Goal: Information Seeking & Learning: Learn about a topic

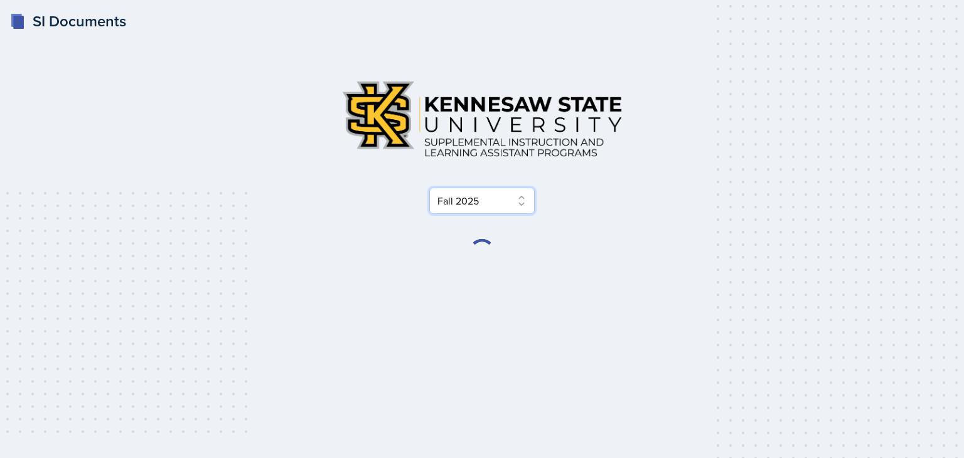
click at [468, 207] on select "Select Semester Fall 2025 Summer 2025 Spring 2025 Fall 2024 Summer 2024 Spring …" at bounding box center [481, 201] width 105 height 26
click at [429, 188] on select "Select Semester Fall 2025 Summer 2025 Spring 2025 Fall 2024 Summer 2024 Spring …" at bounding box center [481, 201] width 105 height 26
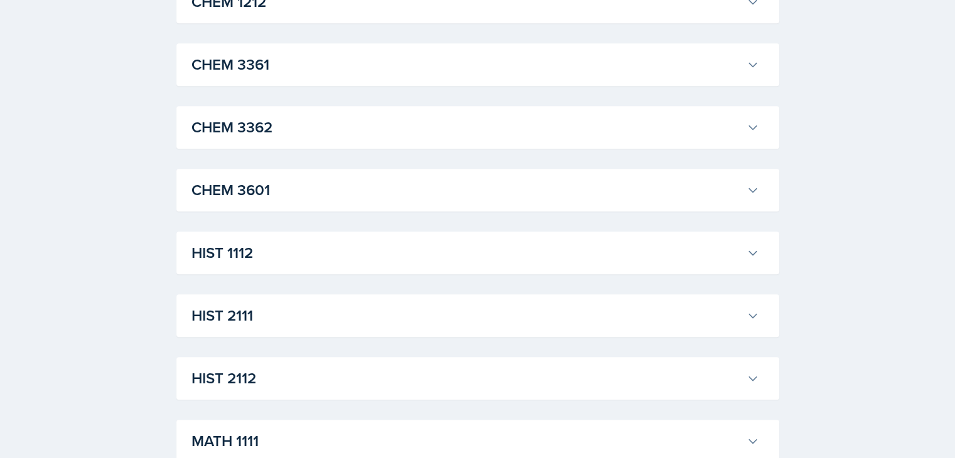
scroll to position [753, 0]
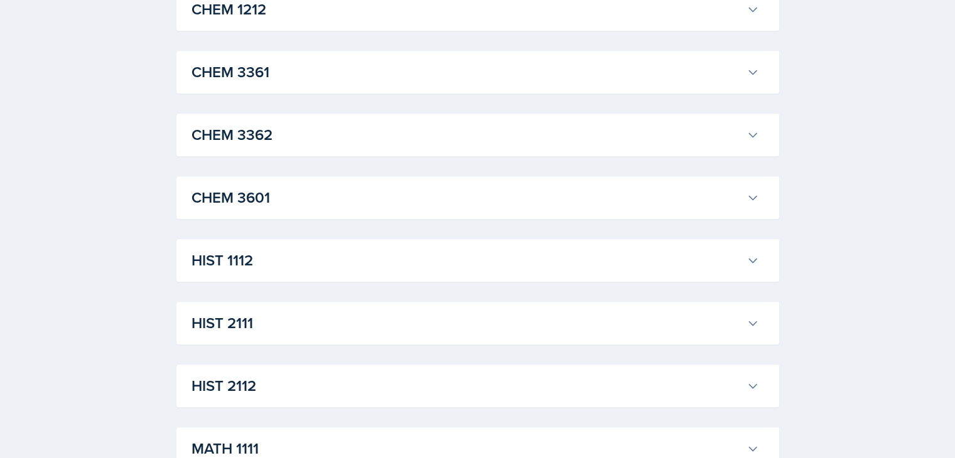
click at [245, 330] on h3 "HIST 2111" at bounding box center [466, 323] width 550 height 23
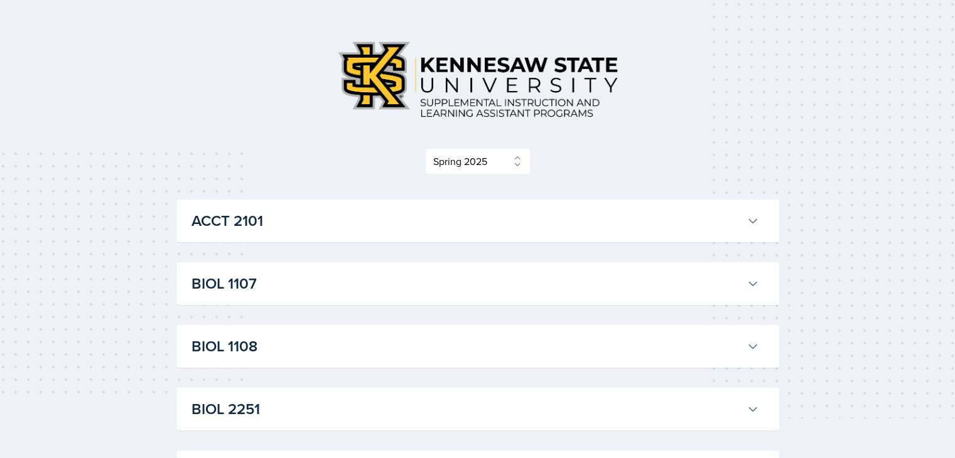
scroll to position [0, 0]
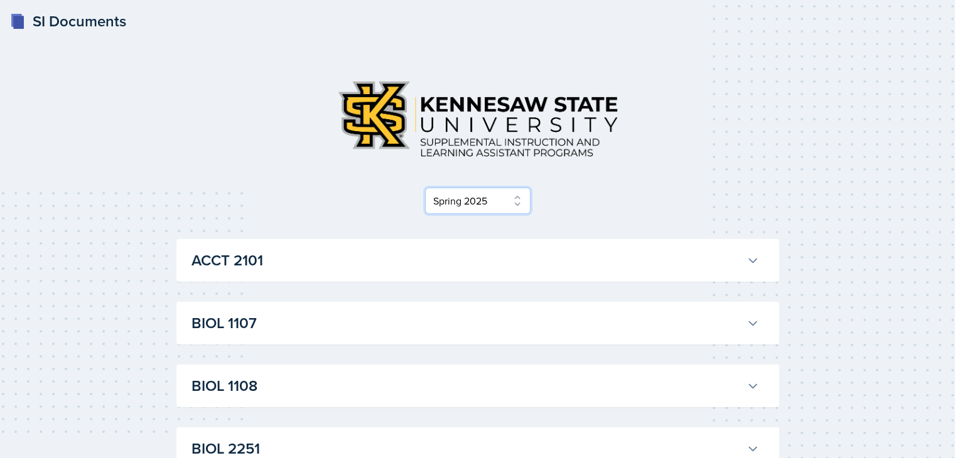
click at [461, 200] on select "Select Semester Fall 2025 Summer 2025 Spring 2025 Fall 2024 Summer 2024 Spring …" at bounding box center [477, 201] width 105 height 26
click at [473, 204] on select "Select Semester Fall 2025 Summer 2025 Spring 2025 Fall 2024 Summer 2024 Spring …" at bounding box center [477, 201] width 105 height 26
click at [480, 203] on select "Select Semester Fall 2025 Summer 2025 Spring 2025 Fall 2024 Summer 2024 Spring …" at bounding box center [477, 201] width 105 height 26
click at [514, 202] on select "Select Semester Fall 2025 Summer 2025 Spring 2025 Fall 2024 Summer 2024 Spring …" at bounding box center [477, 201] width 105 height 26
select select "2bed604d-1099-4043-b1bc-2365e8740244"
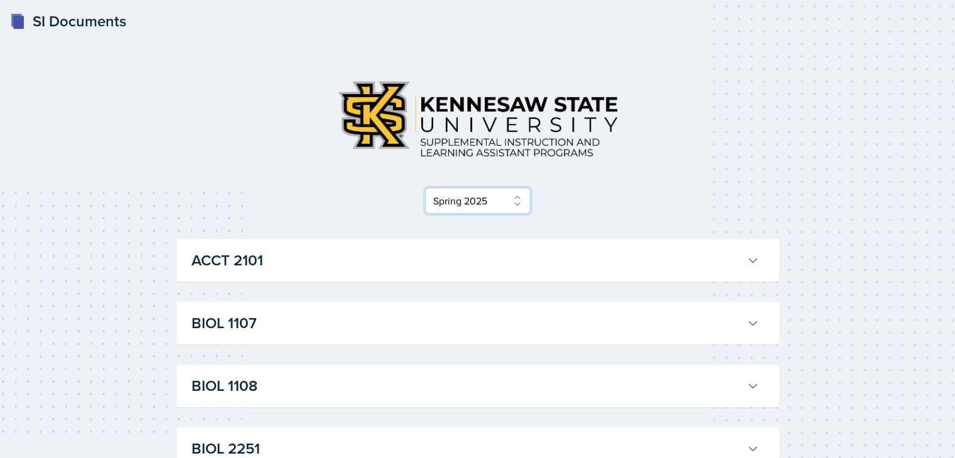
click at [429, 188] on select "Select Semester Fall 2025 Summer 2025 Spring 2025 Fall 2024 Summer 2024 Spring …" at bounding box center [477, 201] width 105 height 26
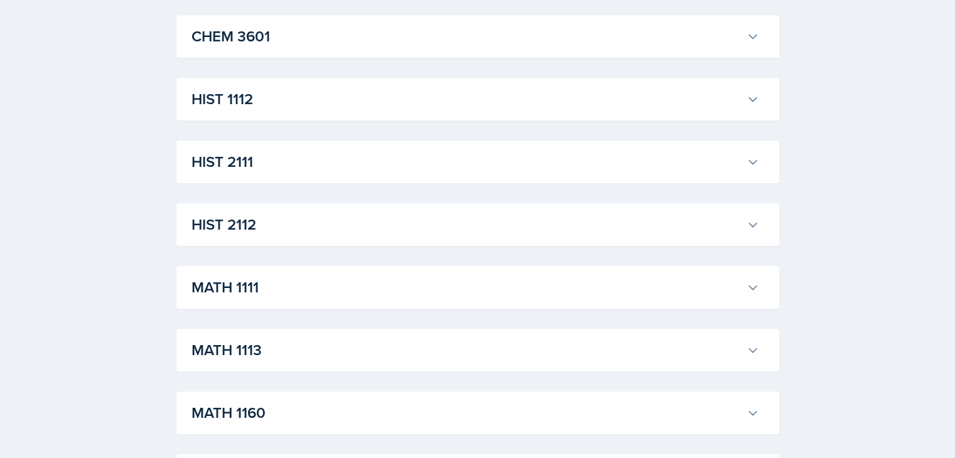
scroll to position [908, 0]
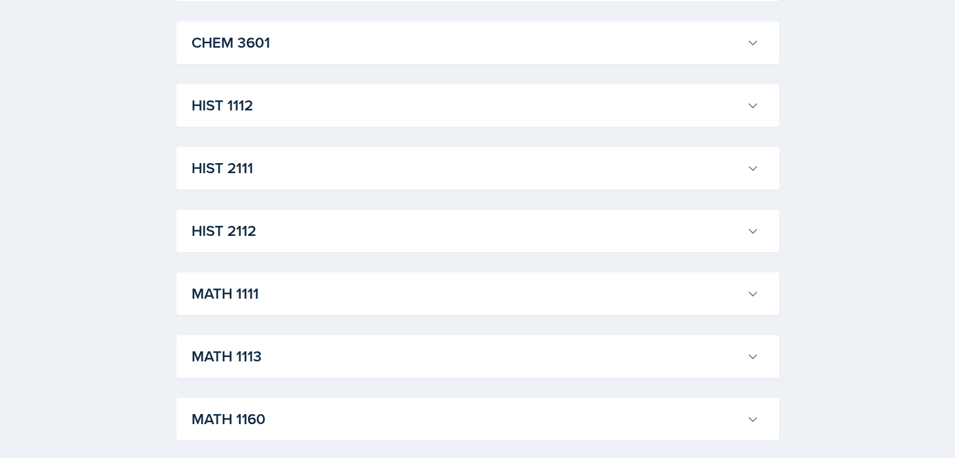
drag, startPoint x: 288, startPoint y: 163, endPoint x: 291, endPoint y: 156, distance: 7.9
click at [289, 157] on h3 "HIST 2111" at bounding box center [466, 168] width 550 height 23
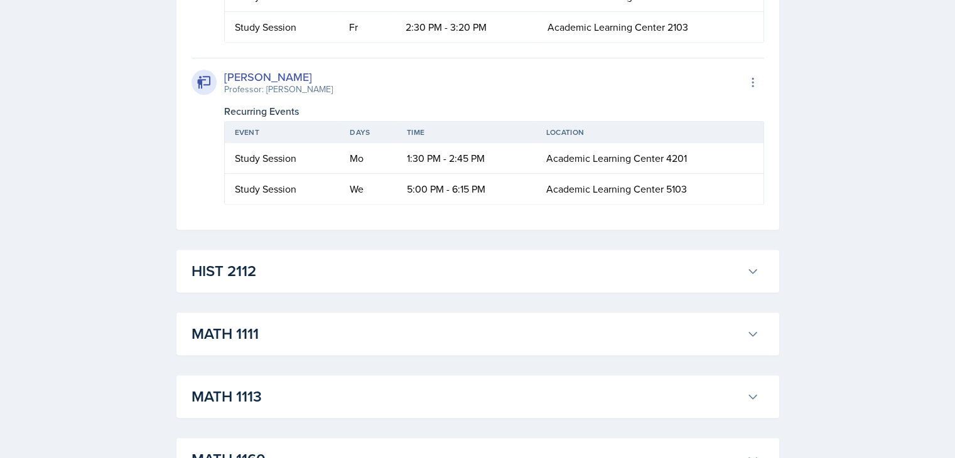
scroll to position [1599, 0]
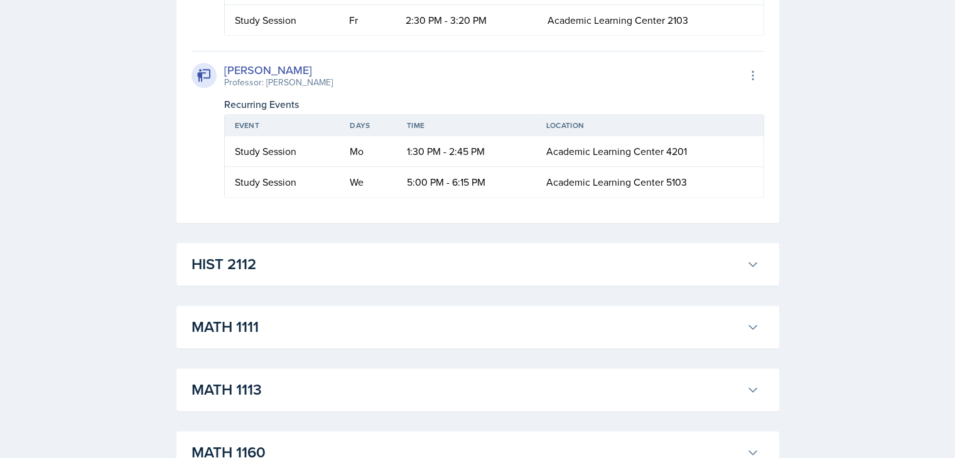
click at [349, 276] on h3 "HIST 2112" at bounding box center [466, 264] width 550 height 23
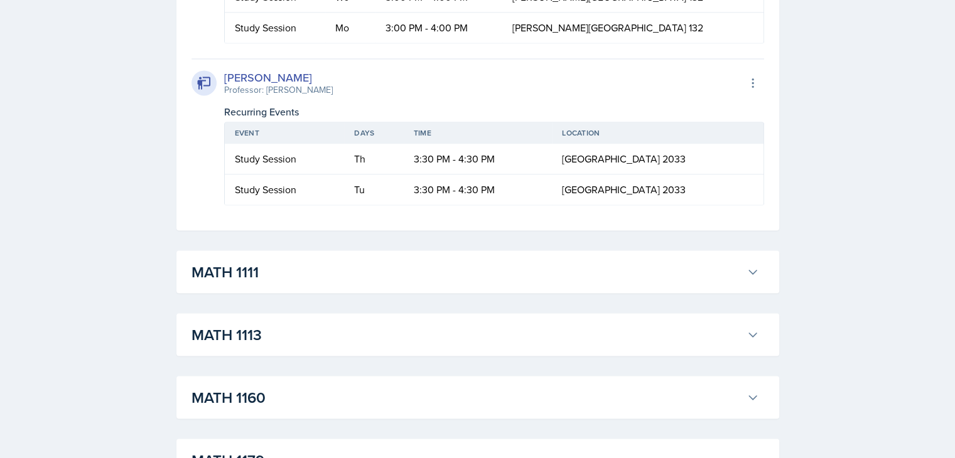
scroll to position [2164, 0]
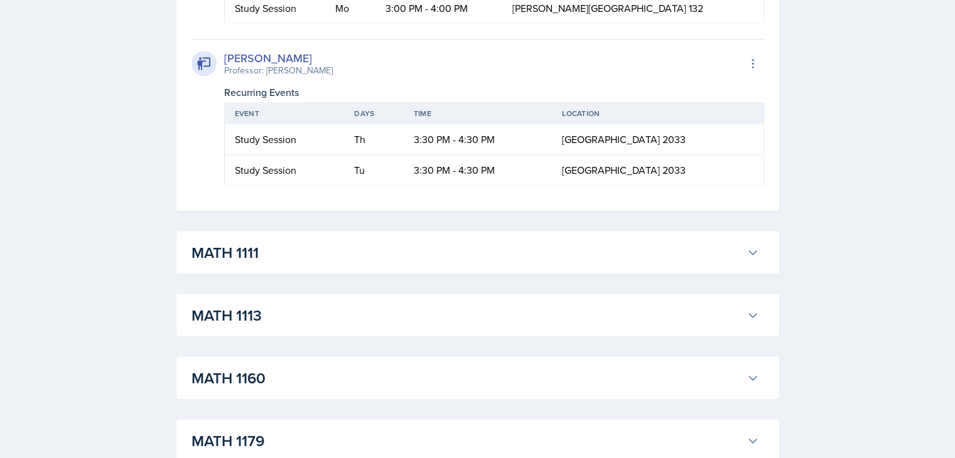
click at [368, 264] on h3 "MATH 1111" at bounding box center [466, 252] width 550 height 23
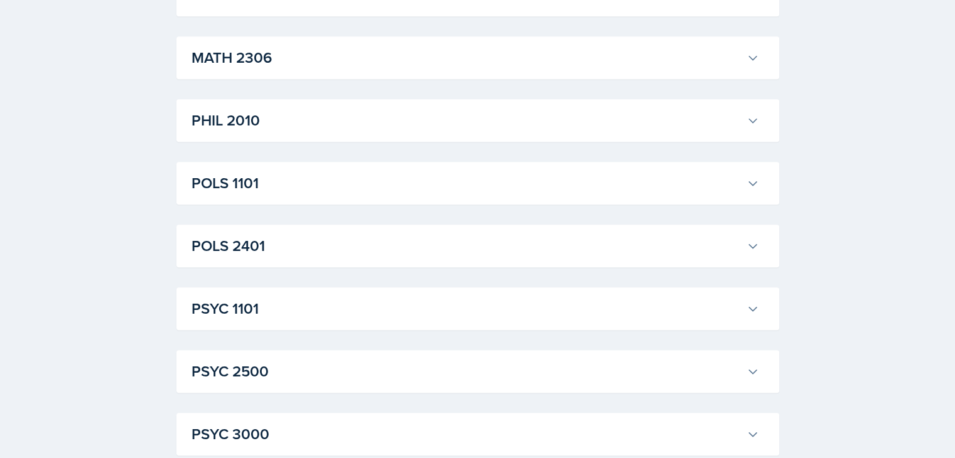
scroll to position [5994, 0]
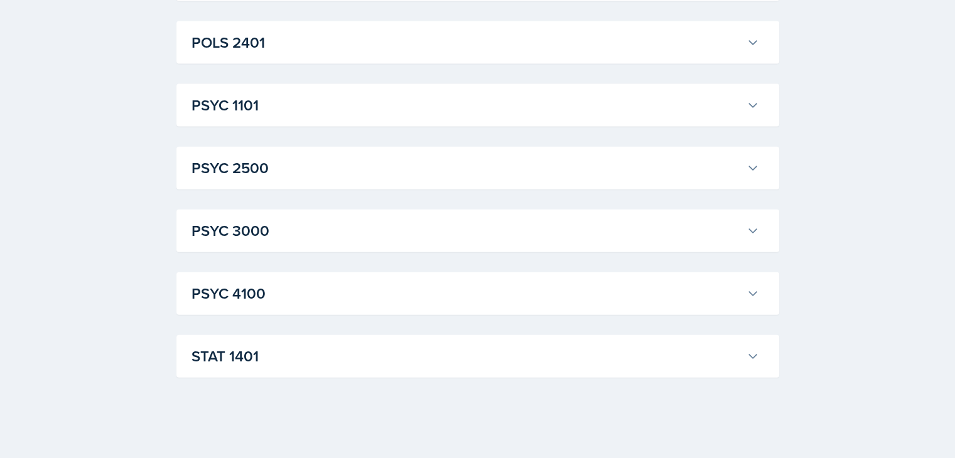
scroll to position [7689, 0]
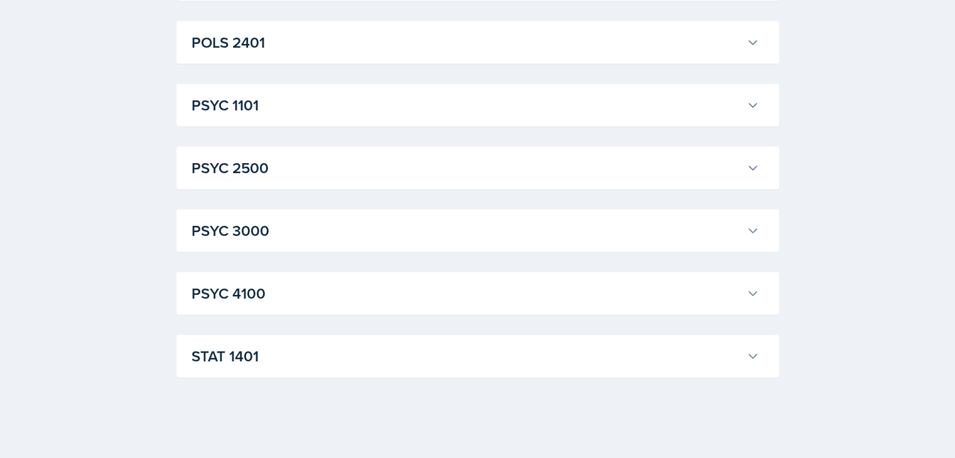
scroll to position [7814, 0]
click at [392, 117] on h3 "PSYC 1101" at bounding box center [466, 105] width 550 height 23
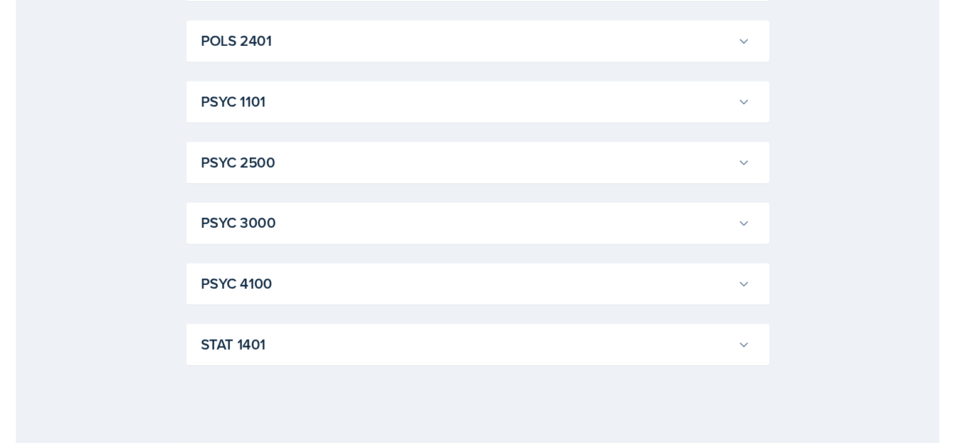
scroll to position [7940, 0]
